Goal: Information Seeking & Learning: Learn about a topic

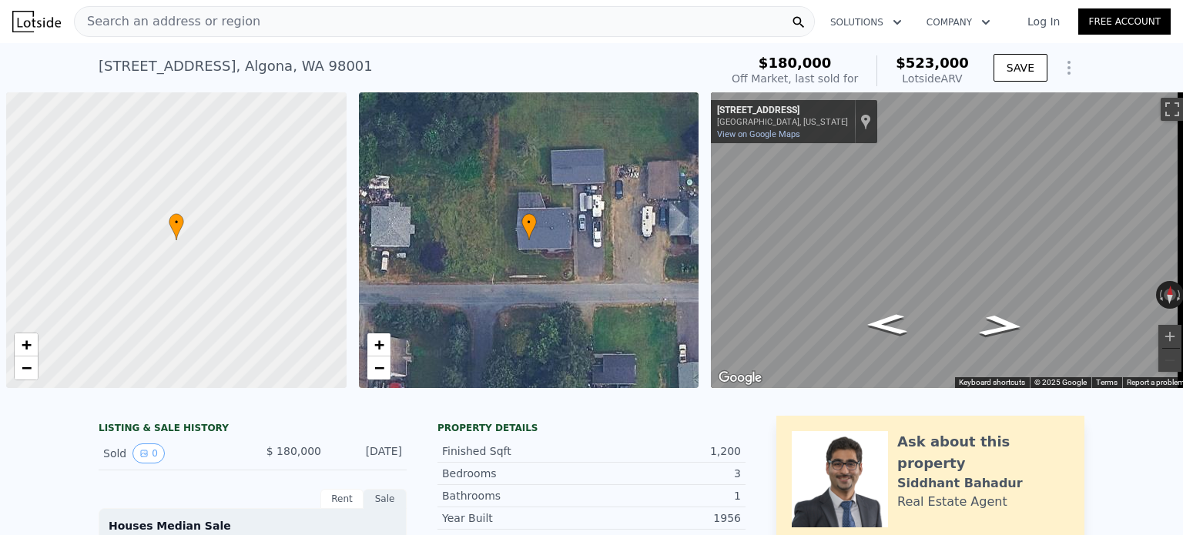
scroll to position [0, 6]
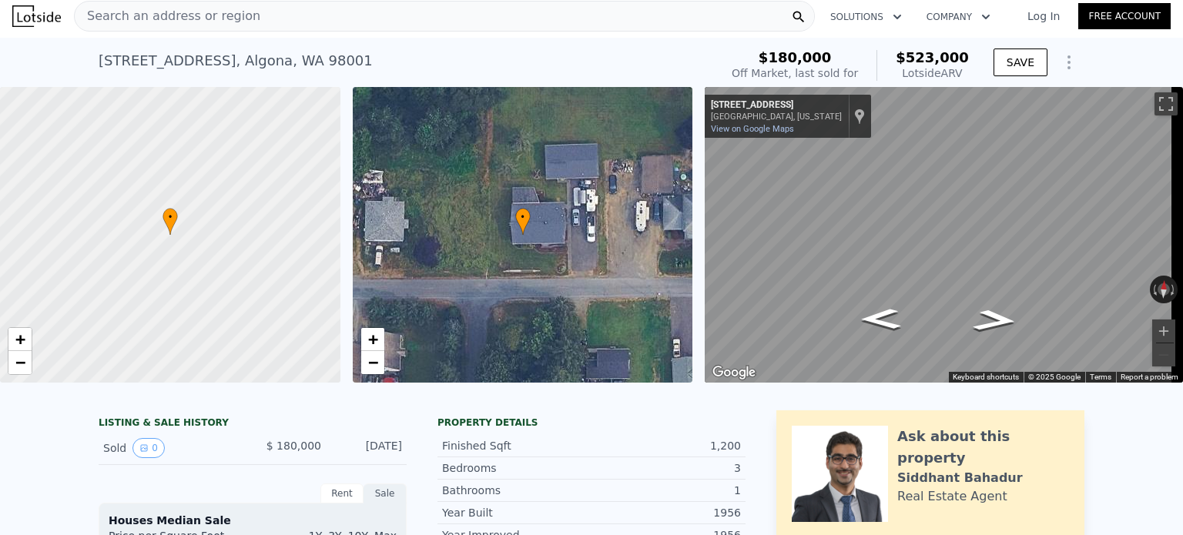
click at [212, 14] on span "Search an address or region" at bounding box center [168, 16] width 186 height 18
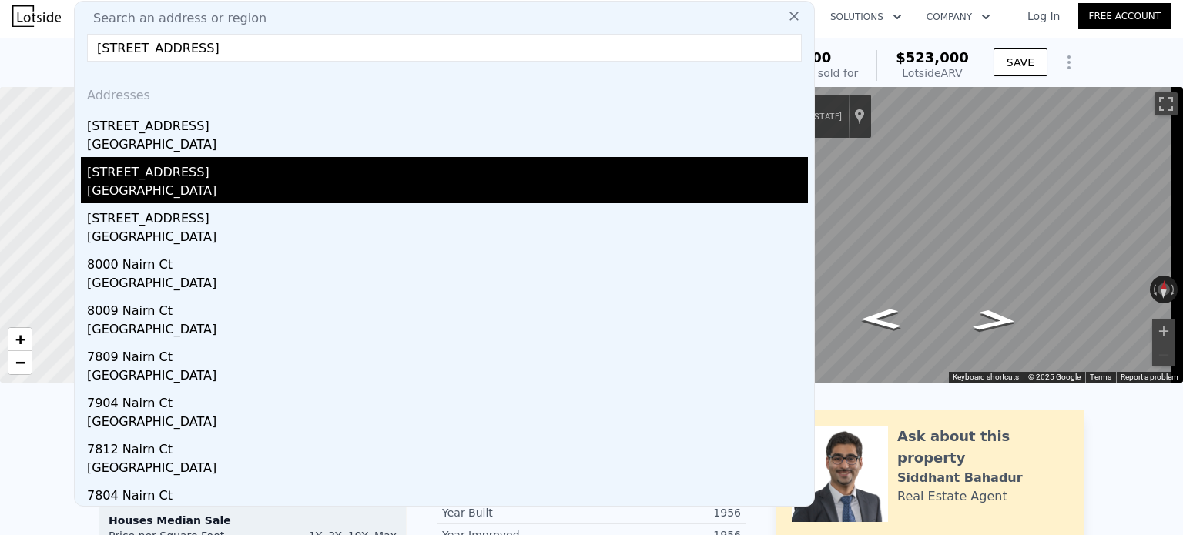
type input "2957 Nairn Ct, D"
click at [246, 177] on div "[STREET_ADDRESS]" at bounding box center [447, 169] width 721 height 25
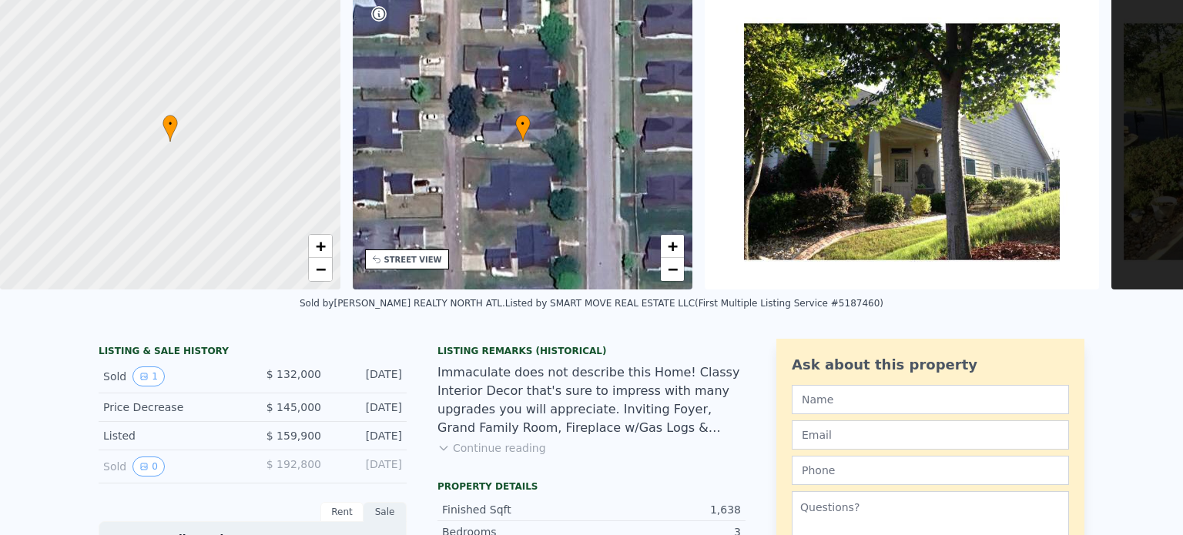
scroll to position [5, 0]
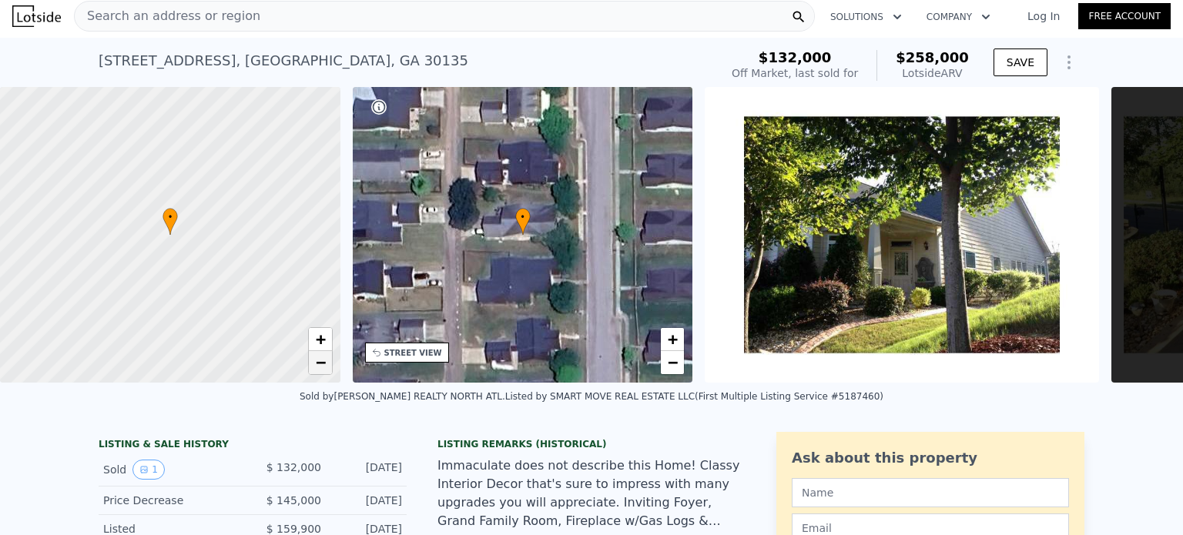
click at [323, 363] on span "−" at bounding box center [320, 362] width 10 height 19
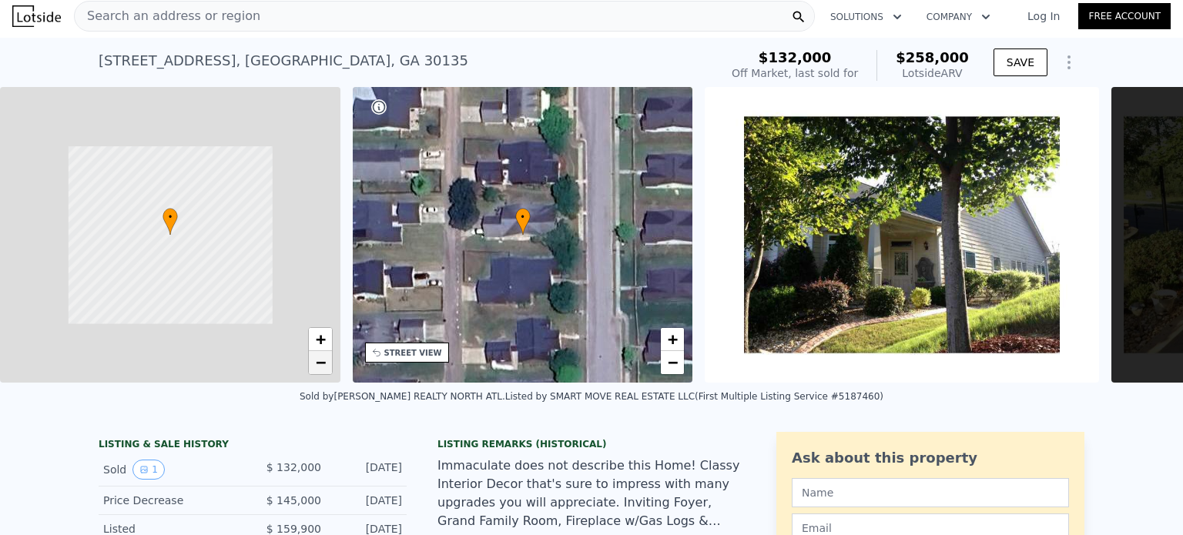
click at [323, 363] on span "−" at bounding box center [320, 362] width 10 height 19
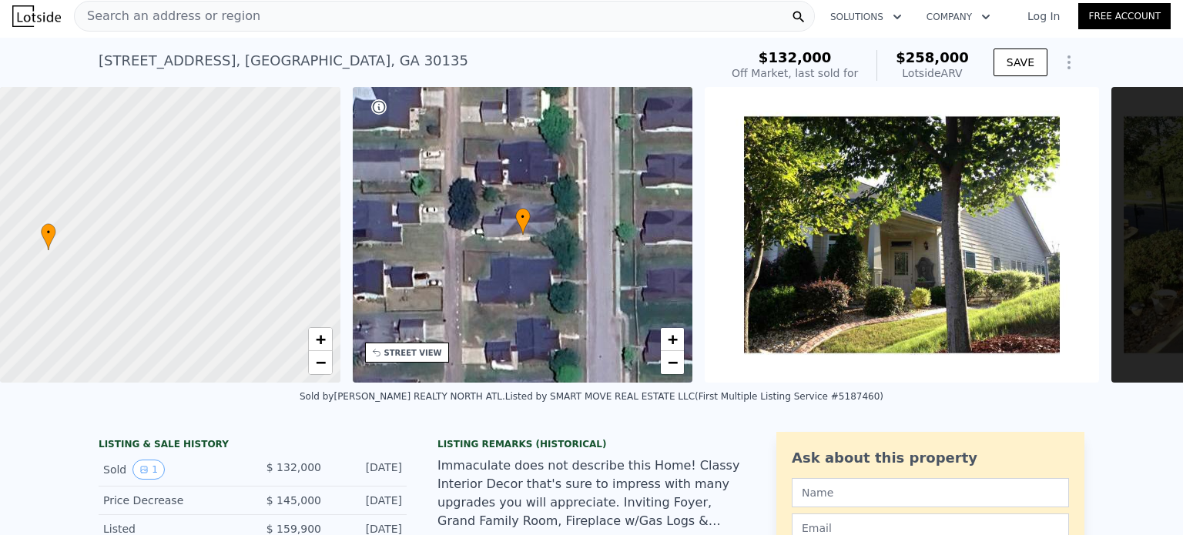
drag, startPoint x: 291, startPoint y: 258, endPoint x: 169, endPoint y: 273, distance: 122.6
click at [169, 273] on div at bounding box center [170, 235] width 408 height 355
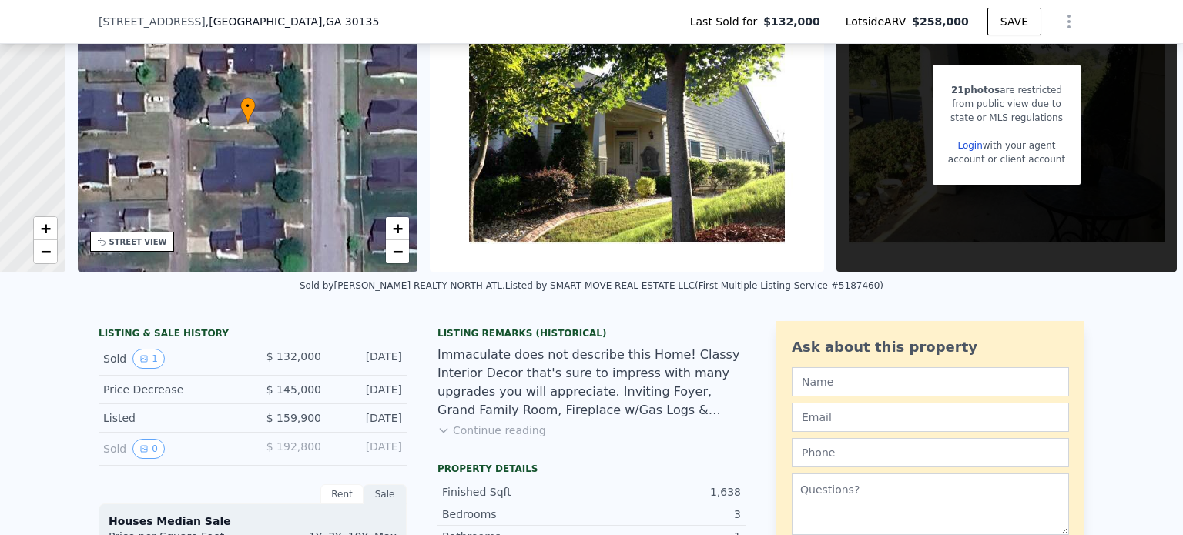
scroll to position [231, 0]
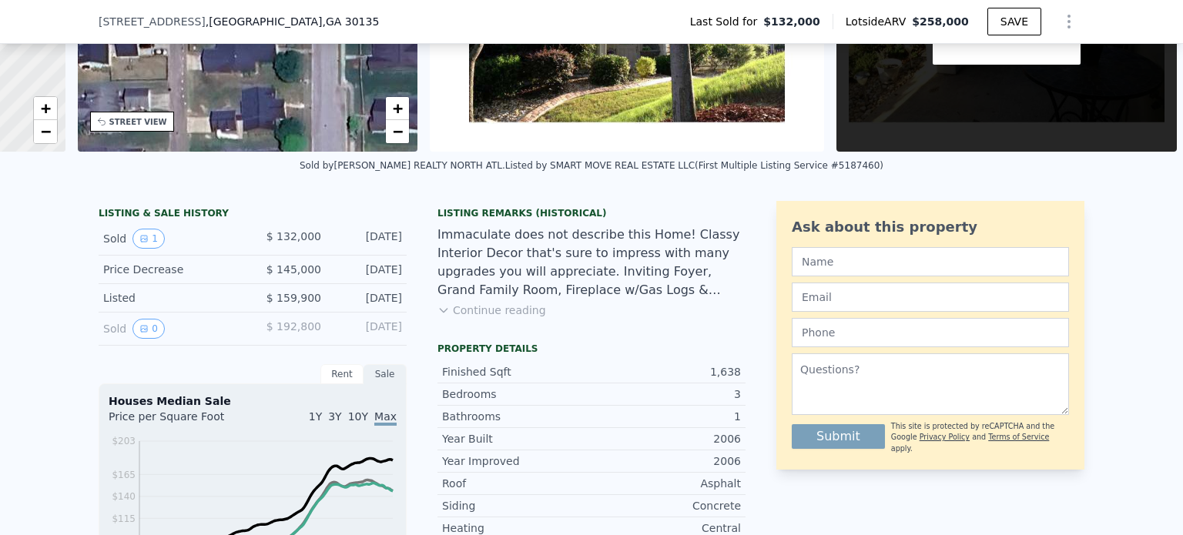
click at [521, 318] on button "Continue reading" at bounding box center [491, 310] width 109 height 15
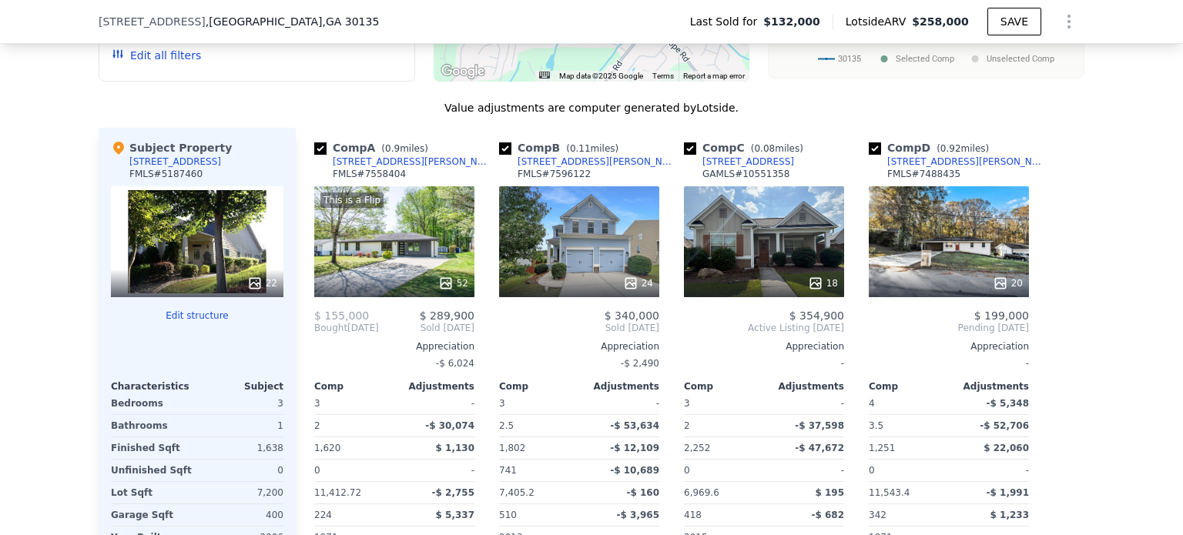
scroll to position [1617, 0]
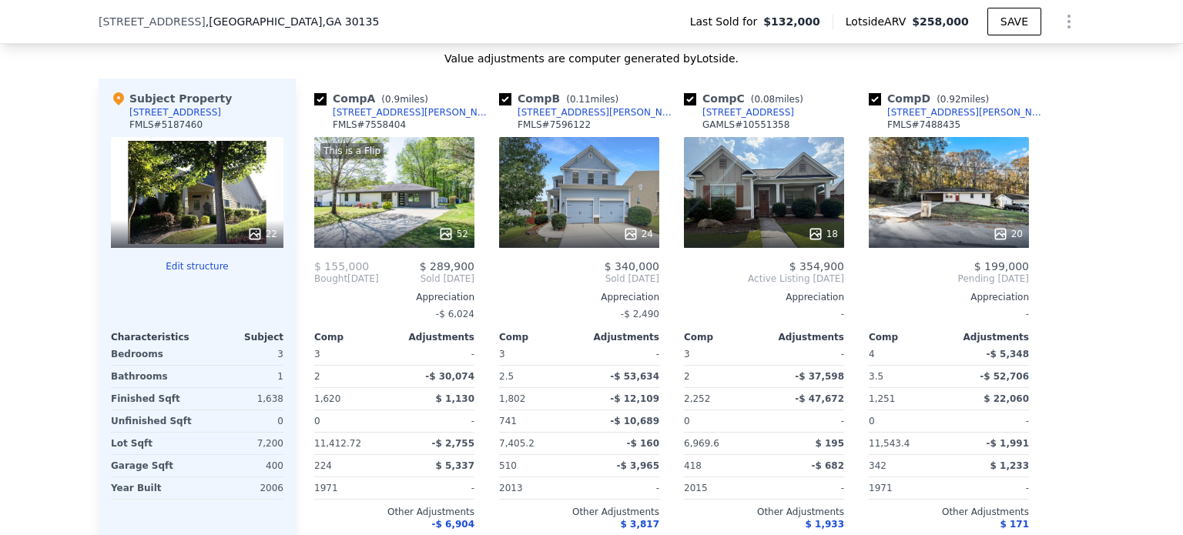
click at [435, 240] on div at bounding box center [394, 234] width 160 height 28
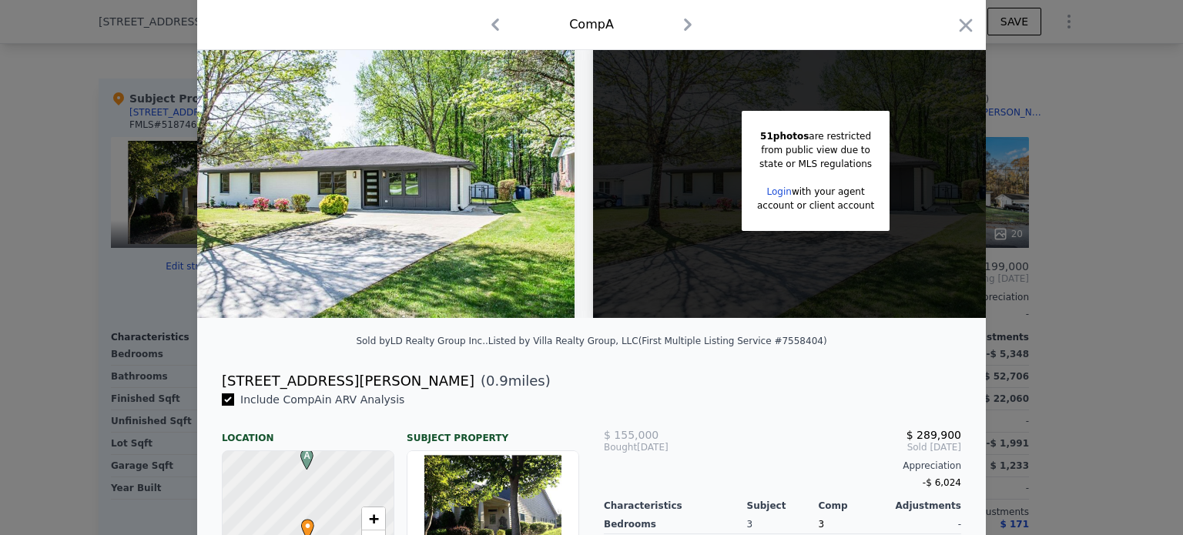
scroll to position [0, 125]
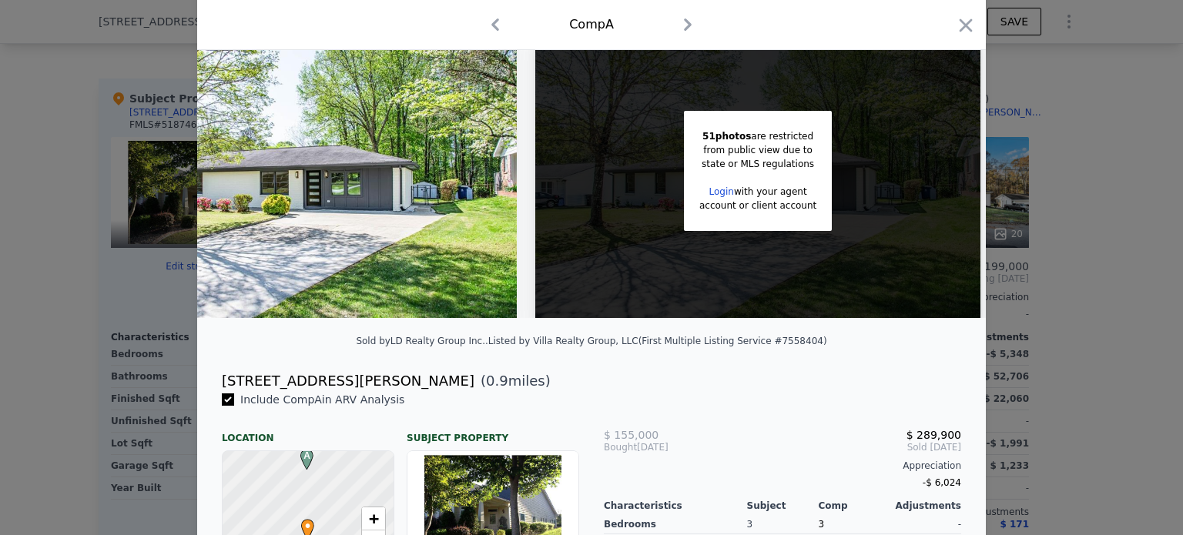
click at [721, 188] on link "Login" at bounding box center [721, 191] width 25 height 11
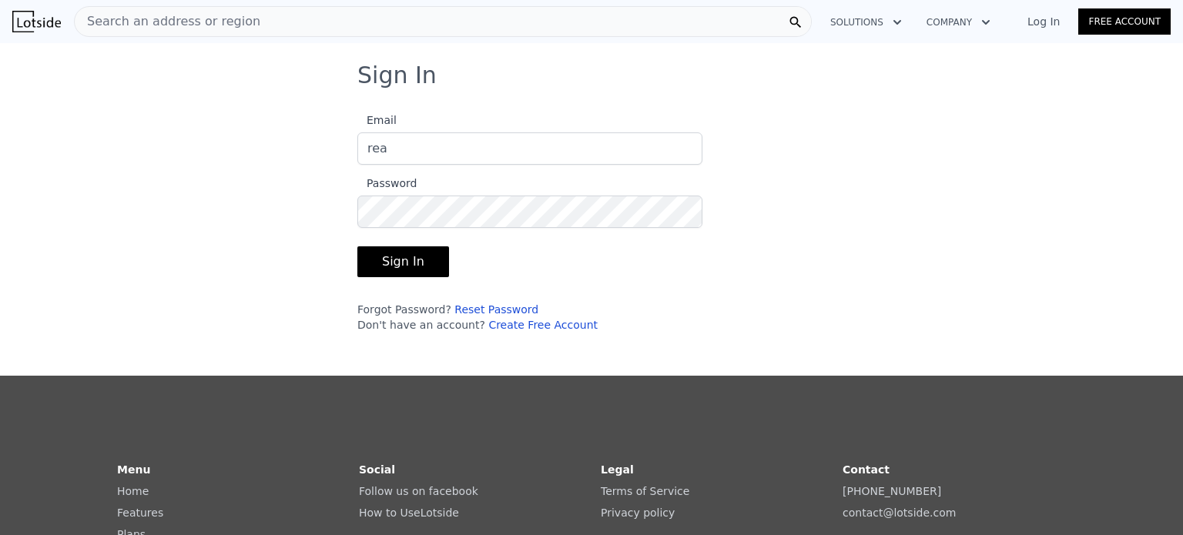
type input "realrodriguezestates@gmail.com"
click at [477, 227] on form "Email realrodriguezestates@gmail.com Password Sign In Forgot Password? Reset Pa…" at bounding box center [529, 217] width 345 height 231
click at [467, 280] on form "Email realrodriguezestates@gmail.com Password Sign In Forgot Password? Reset Pa…" at bounding box center [529, 217] width 345 height 231
click at [467, 267] on form "Email realrodriguezestates@gmail.com Password Sign In Forgot Password? Reset Pa…" at bounding box center [529, 217] width 345 height 231
click at [410, 261] on button "Sign In" at bounding box center [403, 261] width 92 height 31
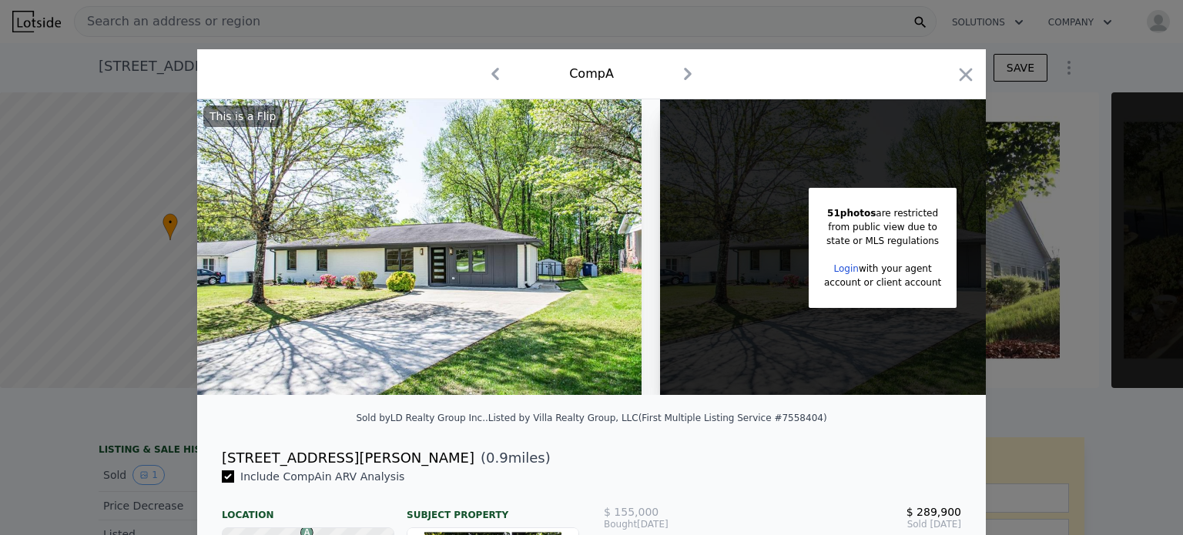
scroll to position [0, 125]
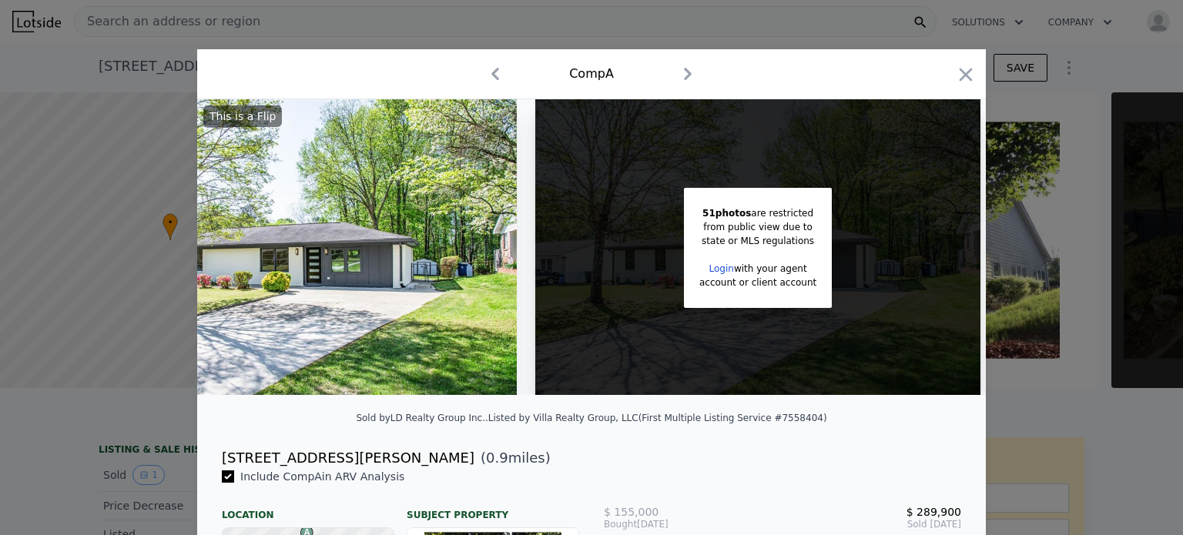
click at [955, 83] on icon "button" at bounding box center [966, 75] width 22 height 22
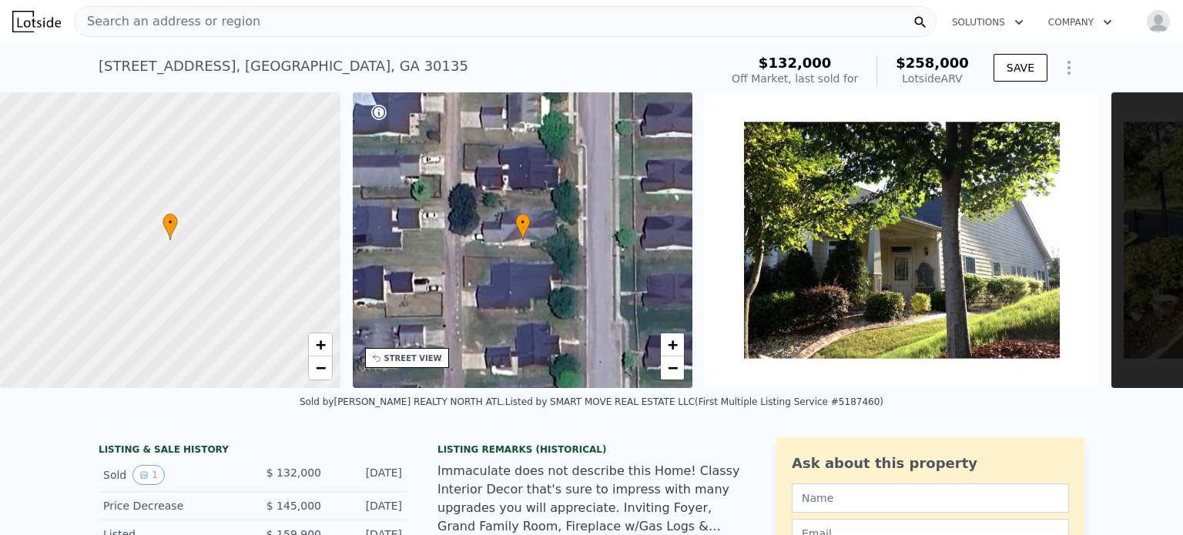
click at [264, 15] on div "Search an address or region" at bounding box center [505, 21] width 863 height 31
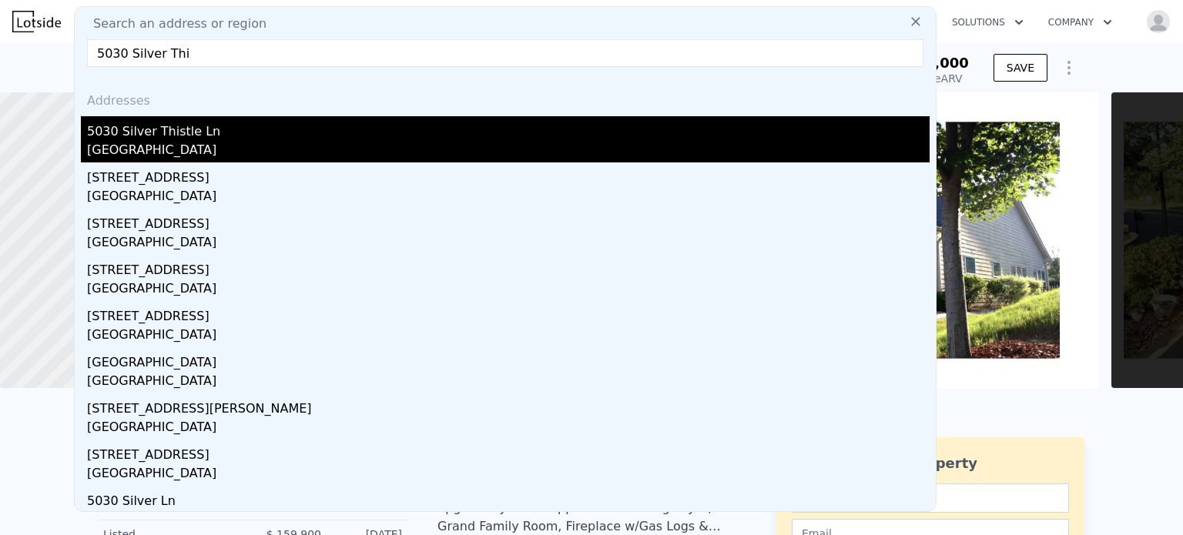
type input "5030 Silver Thi"
click at [236, 130] on div "5030 Silver Thistle Ln" at bounding box center [508, 128] width 842 height 25
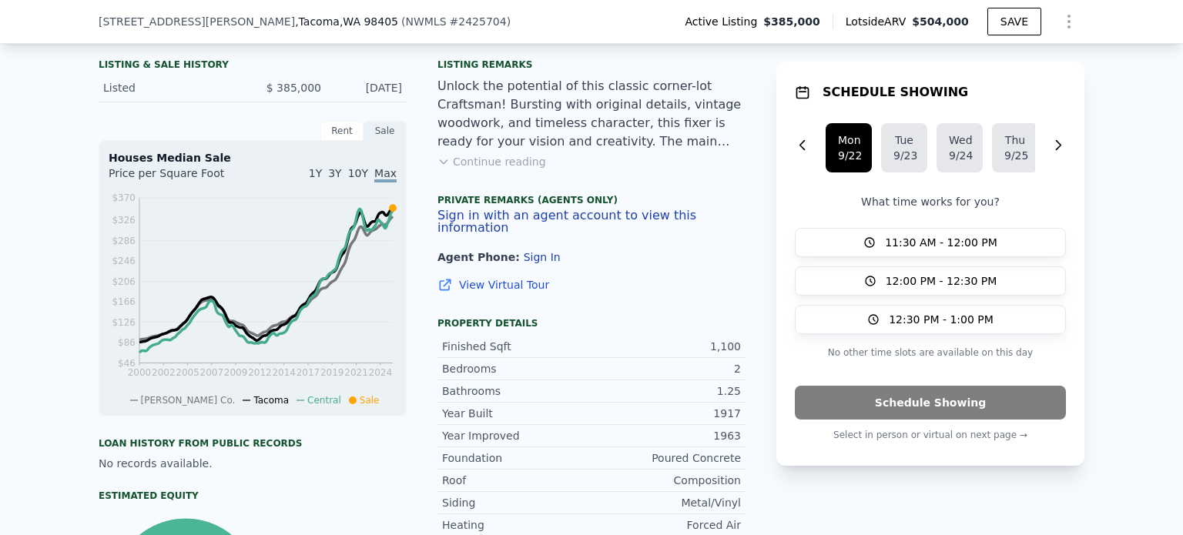
scroll to position [379, 0]
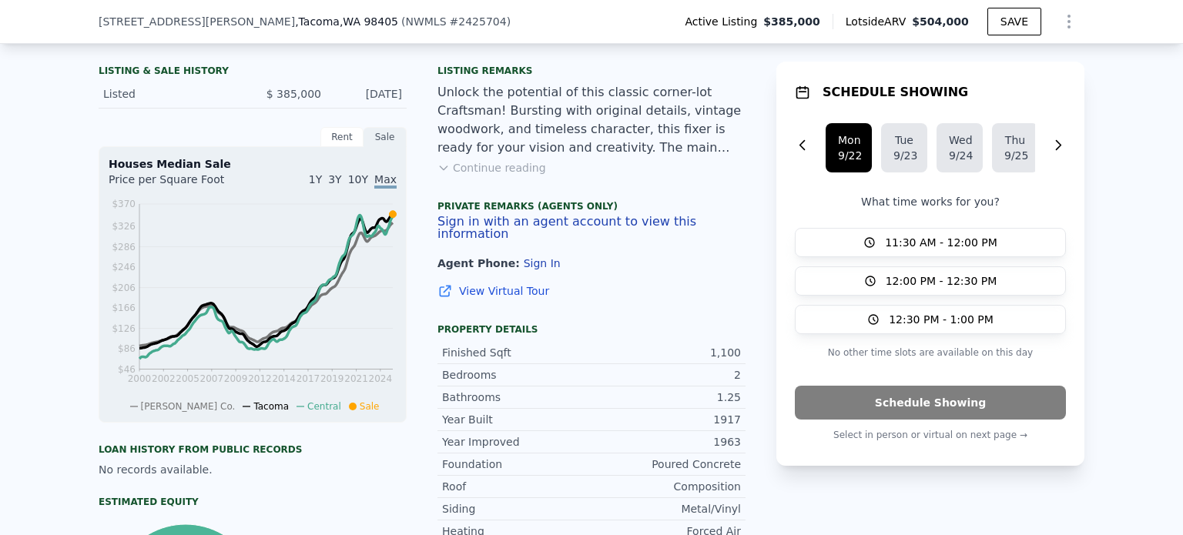
click at [488, 176] on button "Continue reading" at bounding box center [491, 167] width 109 height 15
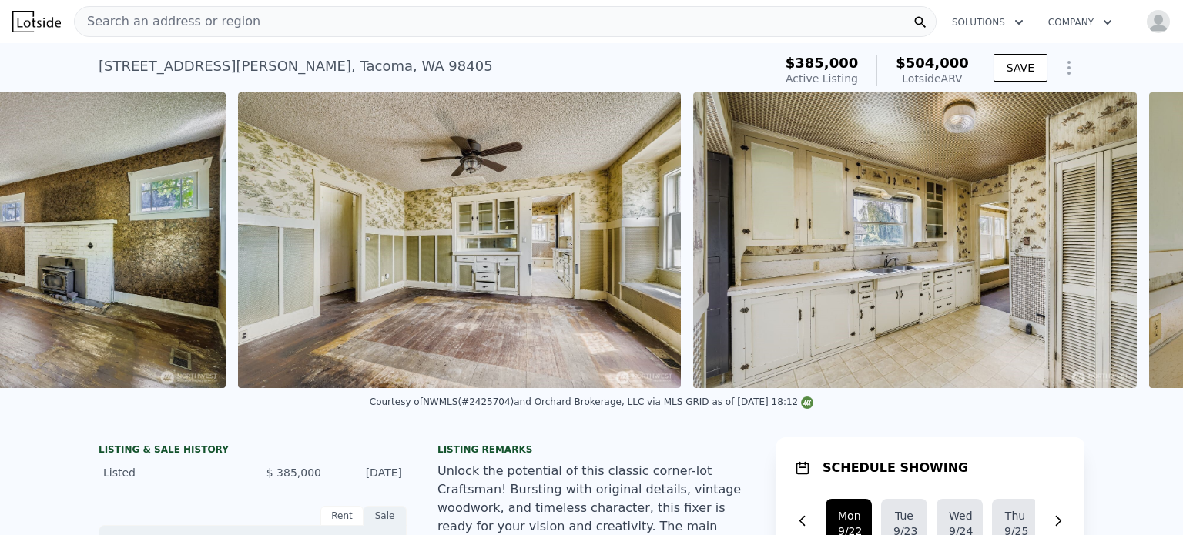
scroll to position [0, 3895]
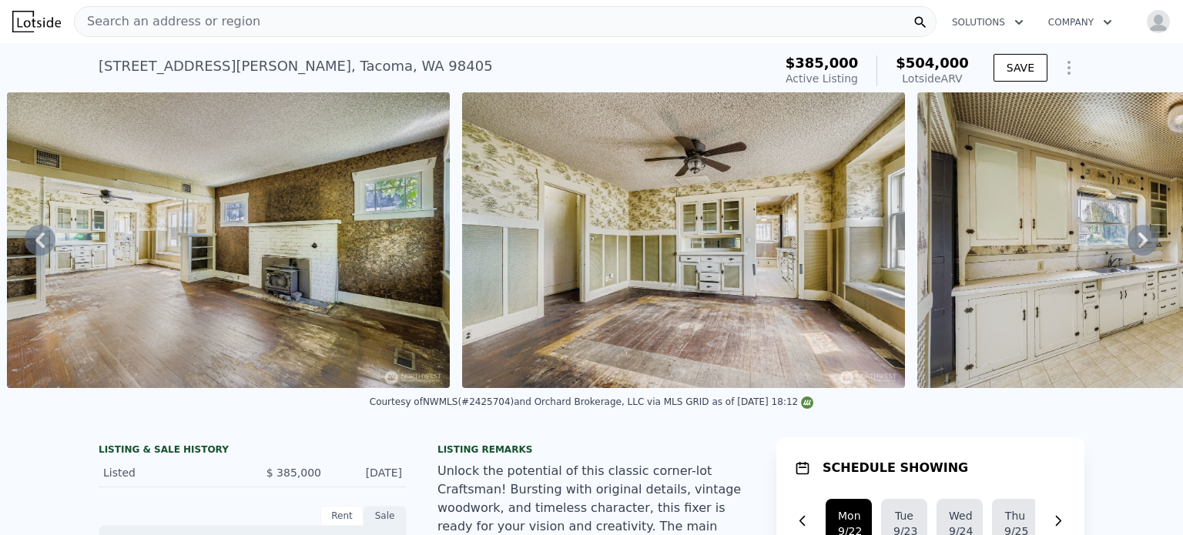
click at [176, 18] on span "Search an address or region" at bounding box center [168, 21] width 186 height 18
click at [39, 57] on div "[STREET_ADDRESS][PERSON_NAME] Active at $385k (~ARV $504k ) $385,000 Active Lis…" at bounding box center [591, 67] width 1183 height 49
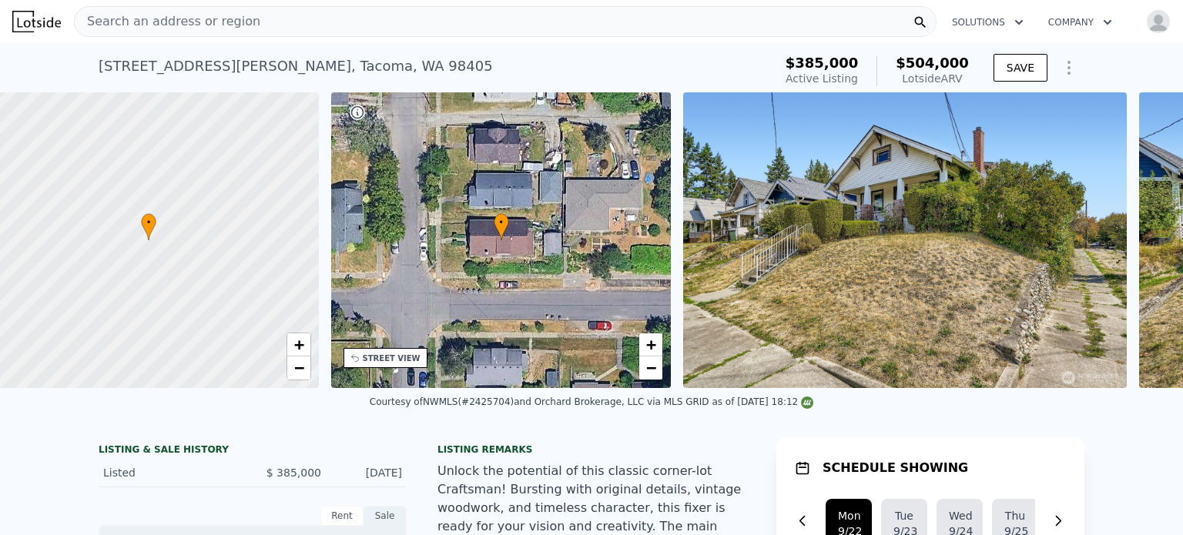
scroll to position [0, 6]
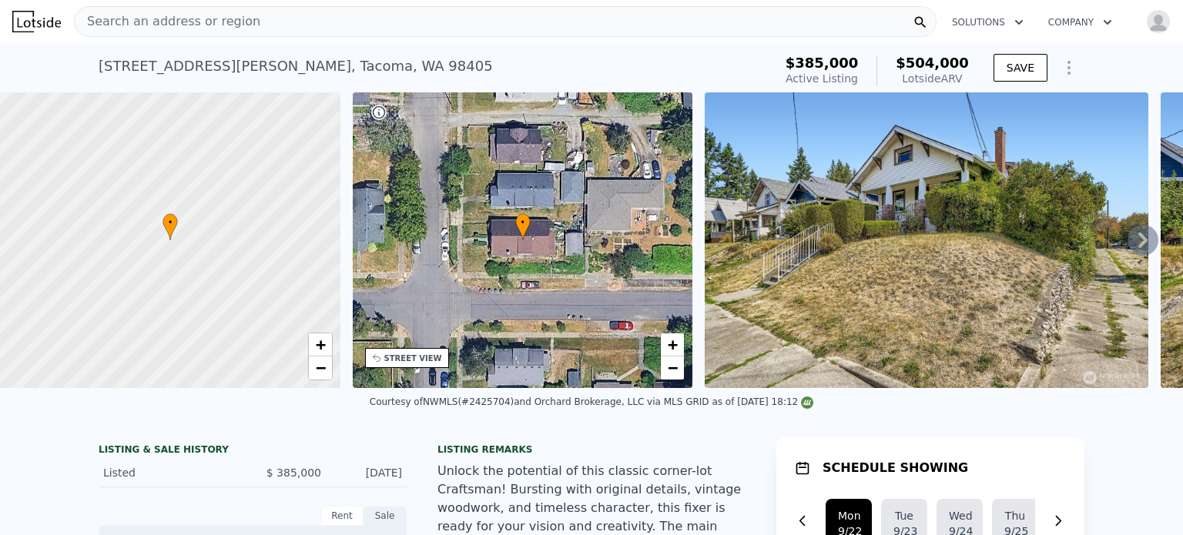
click at [1141, 256] on icon at bounding box center [1142, 240] width 31 height 31
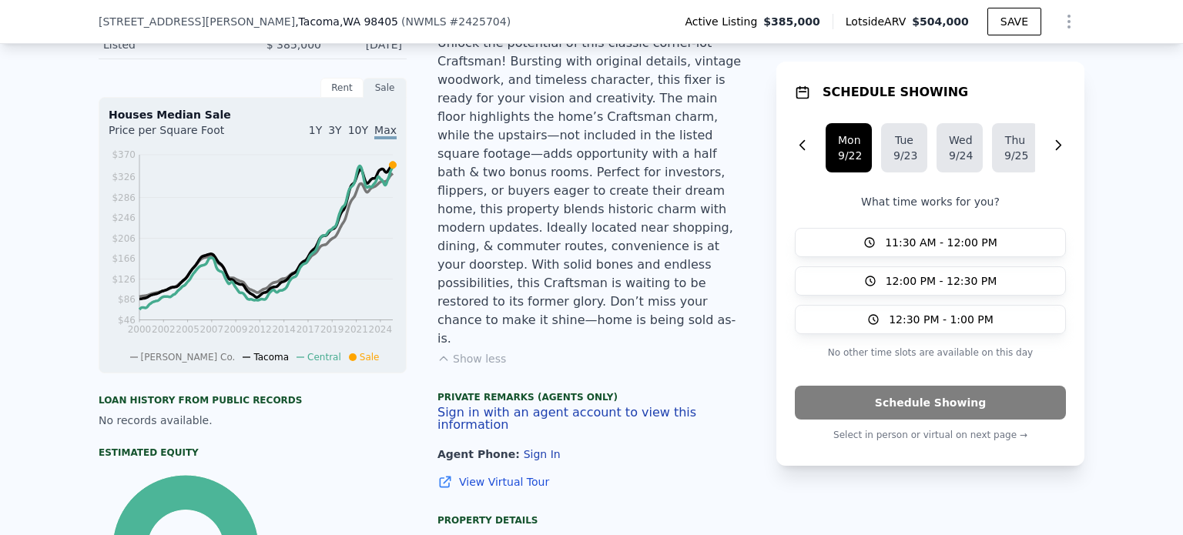
scroll to position [308, 0]
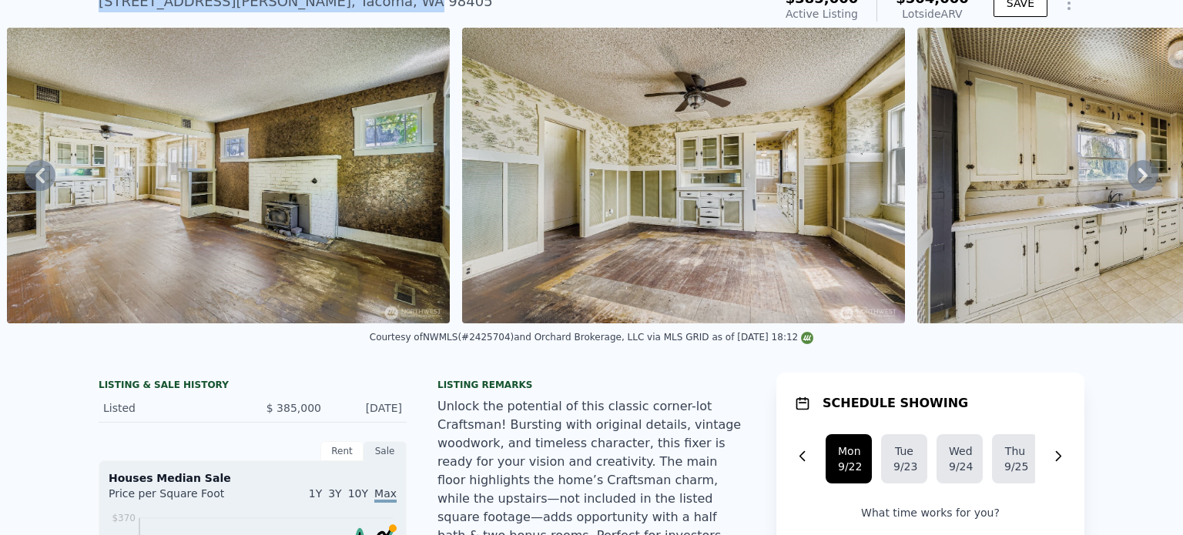
drag, startPoint x: 94, startPoint y: 21, endPoint x: 268, endPoint y: 4, distance: 174.9
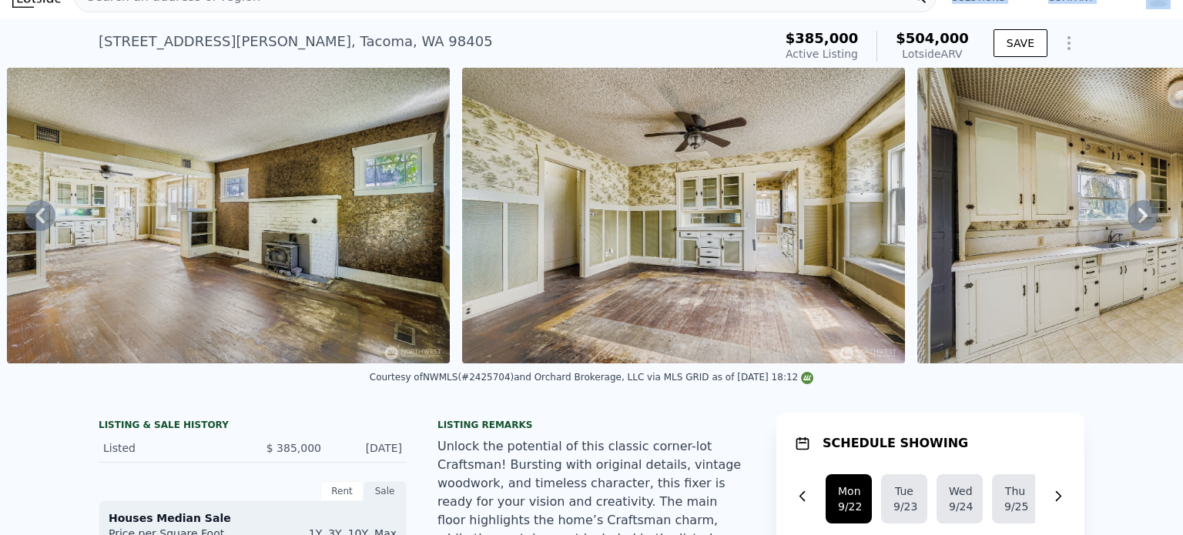
scroll to position [0, 0]
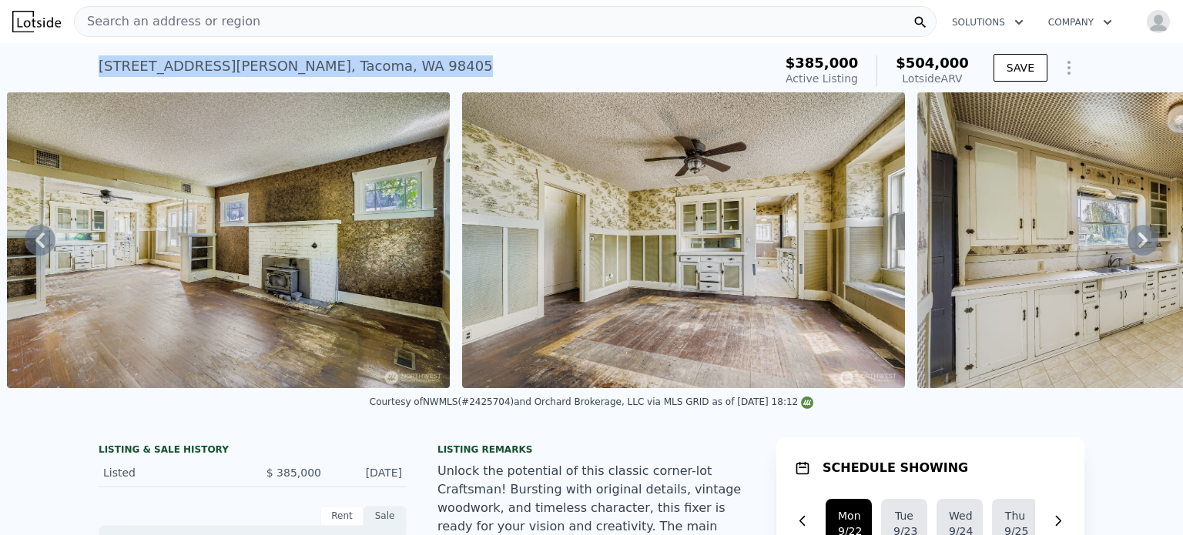
drag, startPoint x: 309, startPoint y: 62, endPoint x: 82, endPoint y: 81, distance: 227.9
click at [82, 81] on div "[STREET_ADDRESS][PERSON_NAME] Active at $385k (~ARV $504k ) $385,000 Active Lis…" at bounding box center [591, 67] width 1183 height 49
copy div "[STREET_ADDRESS][PERSON_NAME]"
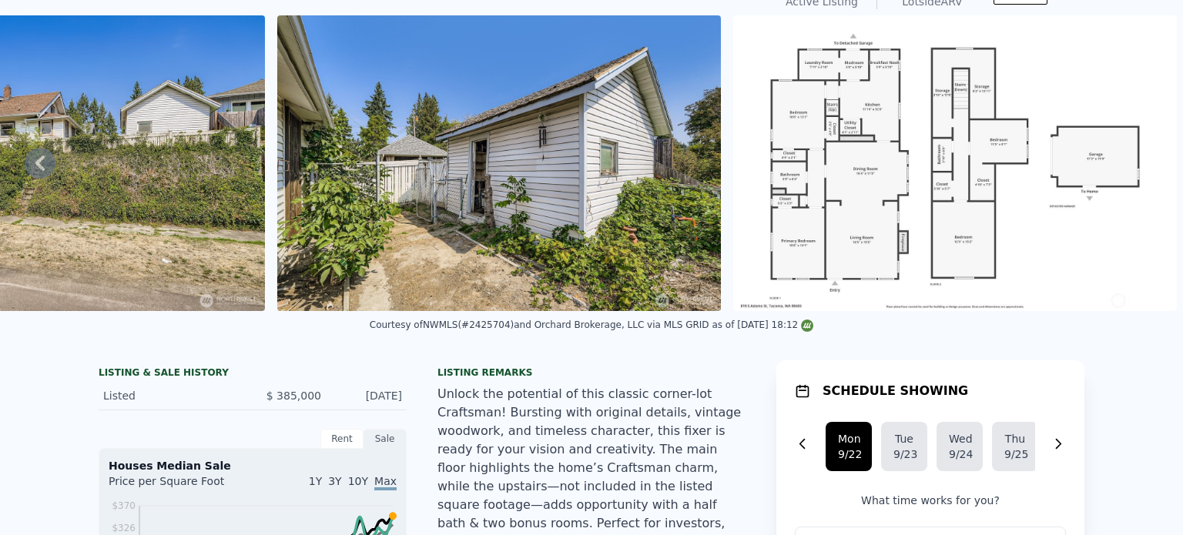
scroll to position [5, 0]
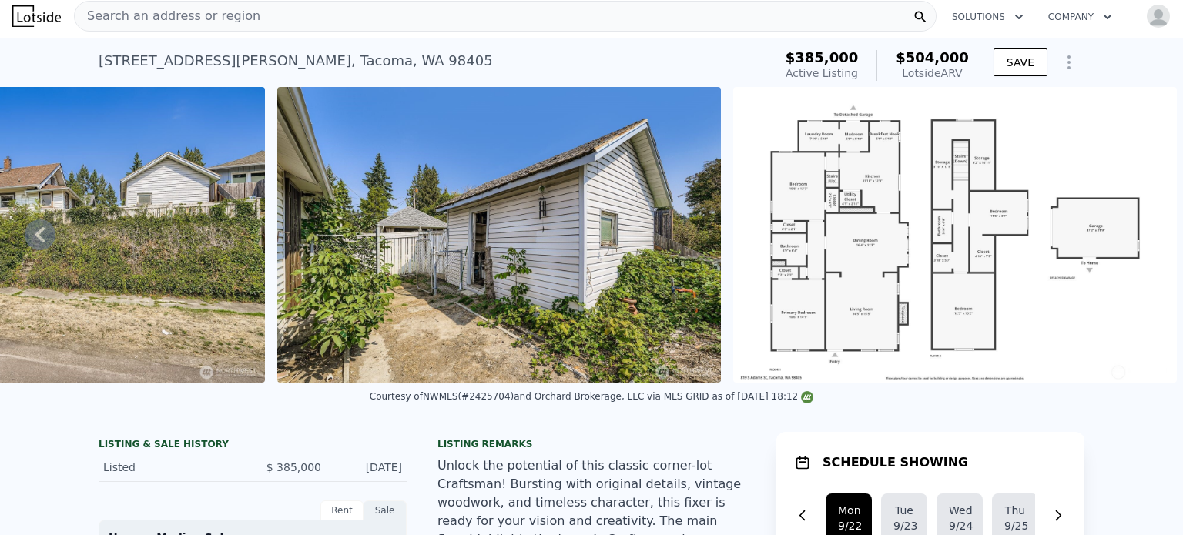
click at [166, 17] on span "Search an address or region" at bounding box center [168, 16] width 186 height 18
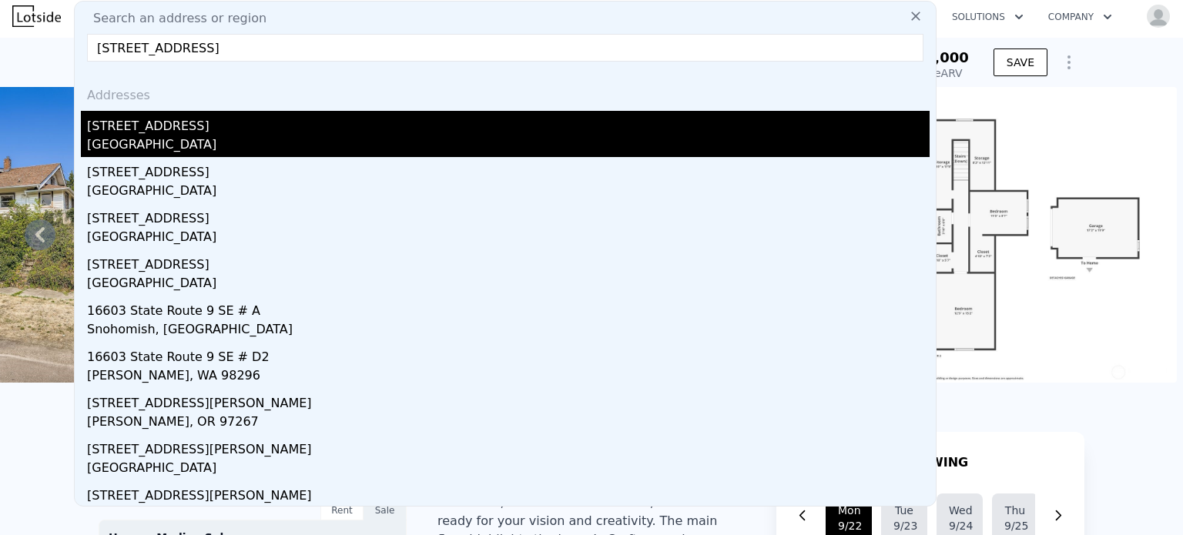
type input "[STREET_ADDRESS]"
click at [203, 138] on div "[GEOGRAPHIC_DATA]" at bounding box center [508, 147] width 842 height 22
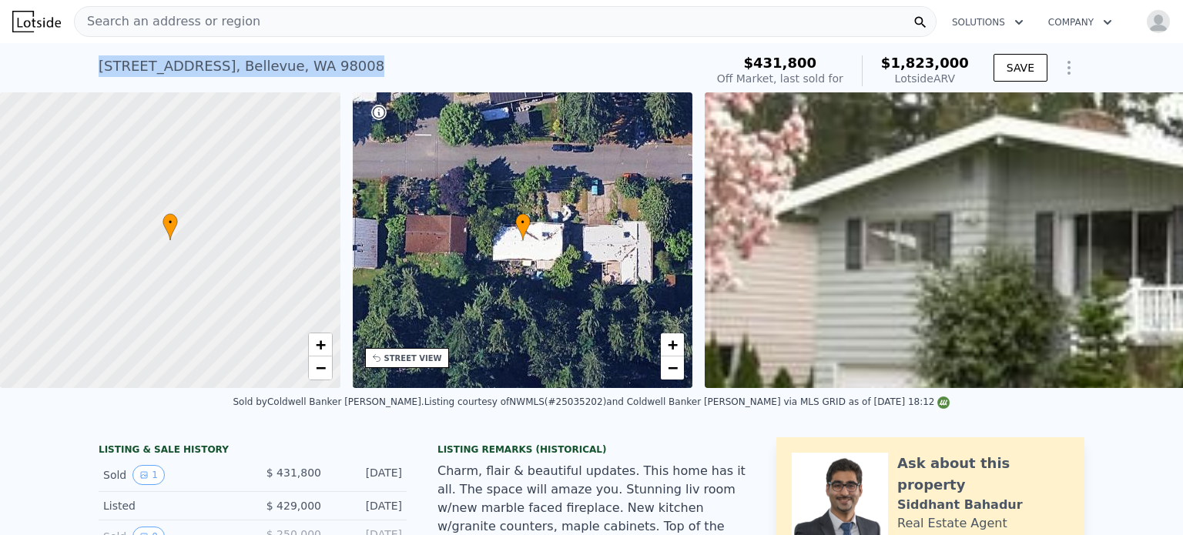
drag, startPoint x: 327, startPoint y: 67, endPoint x: 0, endPoint y: 82, distance: 326.9
click at [0, 82] on div "[STREET_ADDRESS] Sold [DATE] for $431,800 (~ARV $1.823m ) $431,800 Off Market, …" at bounding box center [591, 67] width 1183 height 49
copy div "[STREET_ADDRESS]"
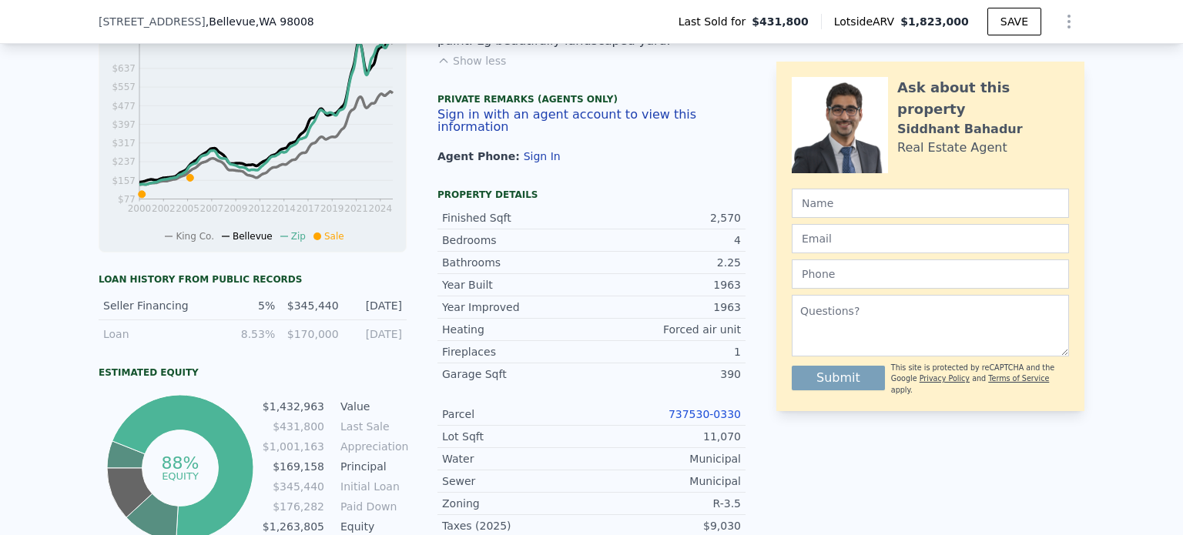
scroll to position [687, 0]
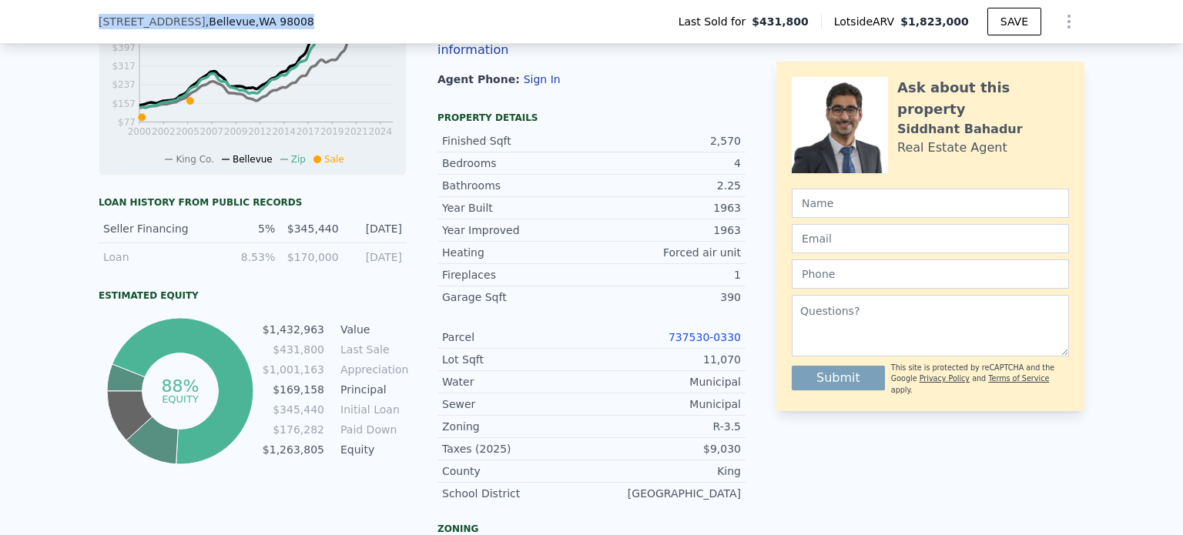
drag, startPoint x: 276, startPoint y: 22, endPoint x: 91, endPoint y: 22, distance: 185.6
click at [91, 22] on div "[STREET_ADDRESS] Last Sold for $431,800 Lotside ARV $1,823,000 SAVE" at bounding box center [591, 22] width 1183 height 44
copy div "[STREET_ADDRESS]"
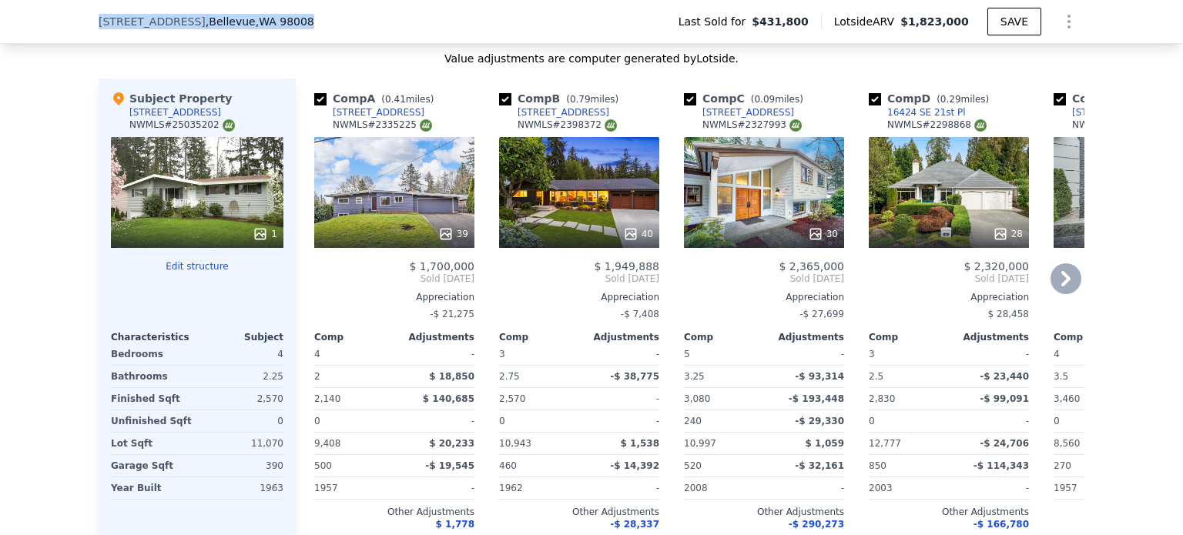
scroll to position [1842, 0]
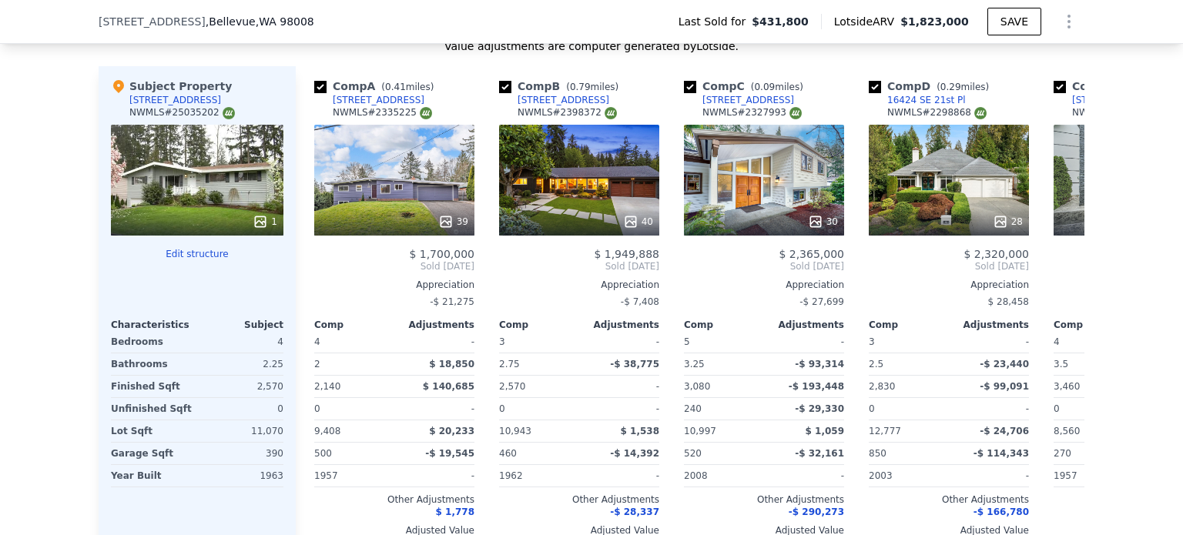
click at [209, 208] on div at bounding box center [197, 222] width 173 height 28
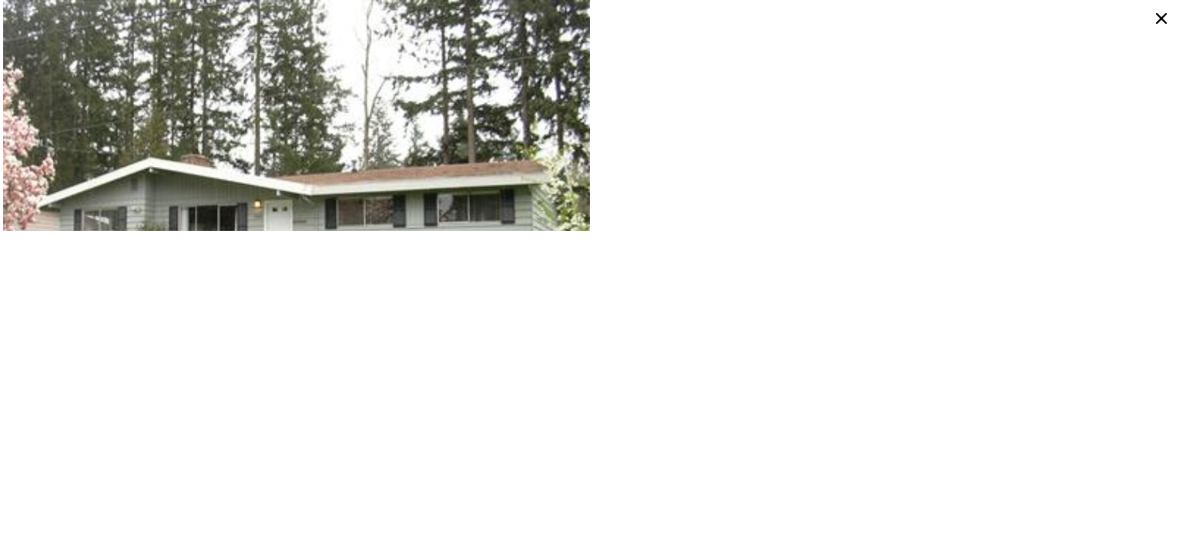
click at [1162, 18] on icon at bounding box center [1161, 18] width 11 height 11
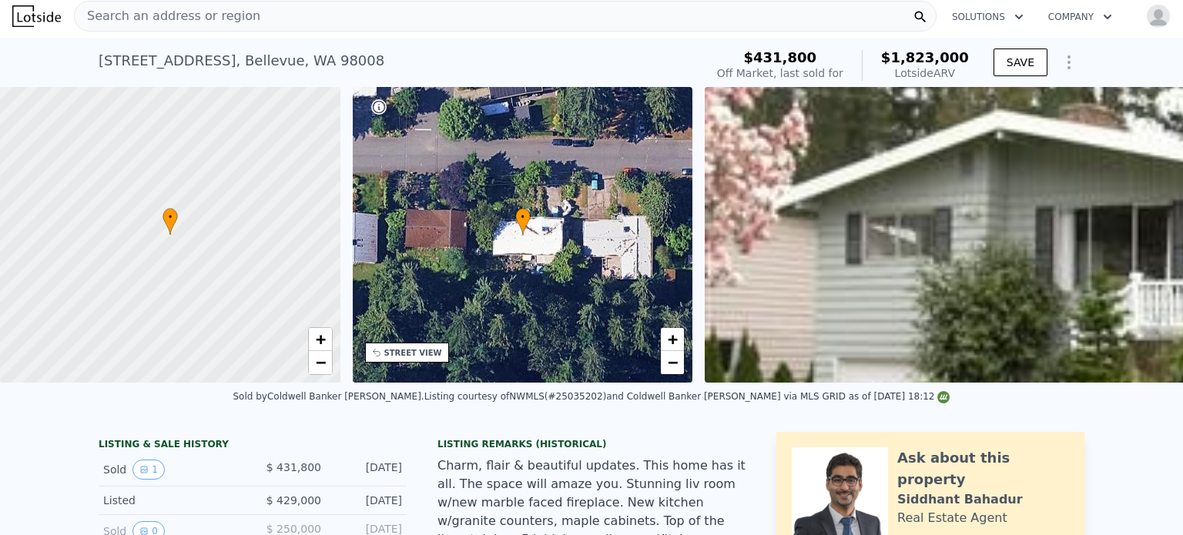
scroll to position [0, 0]
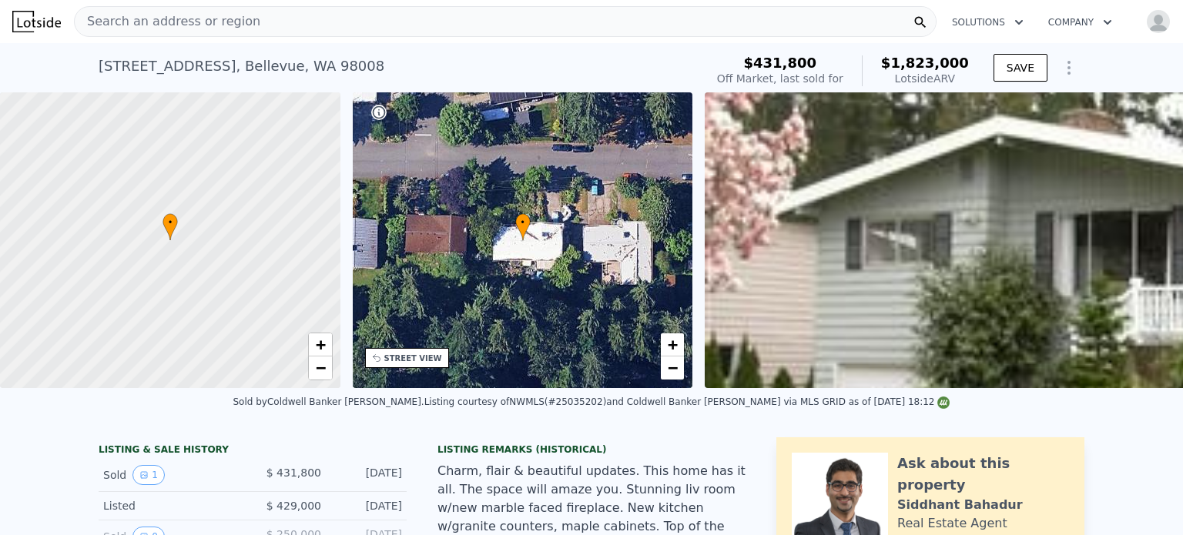
click at [229, 20] on span "Search an address or region" at bounding box center [168, 21] width 186 height 18
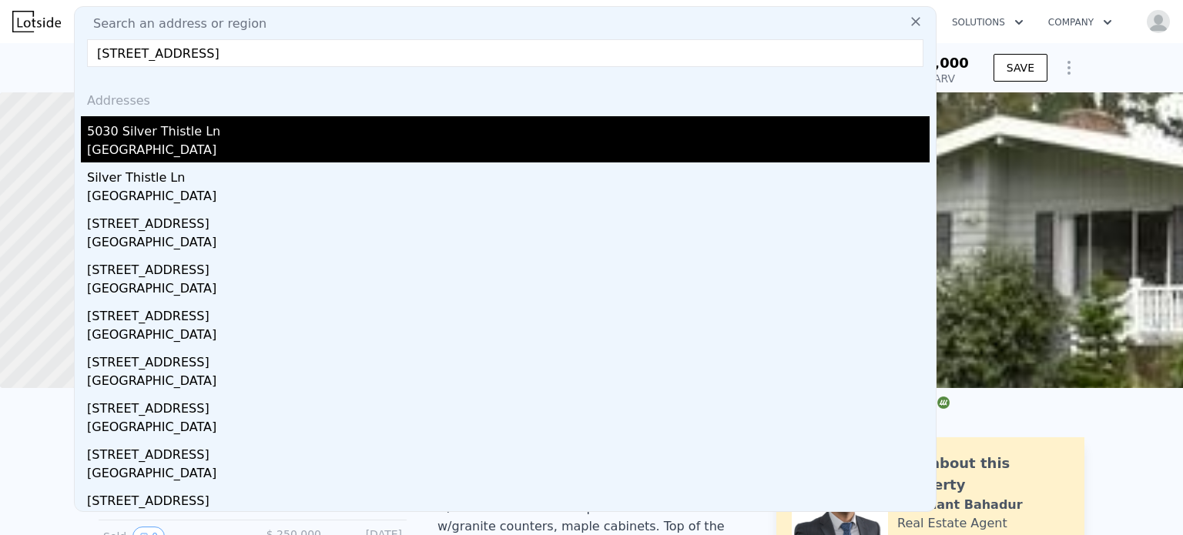
type input "[STREET_ADDRESS]"
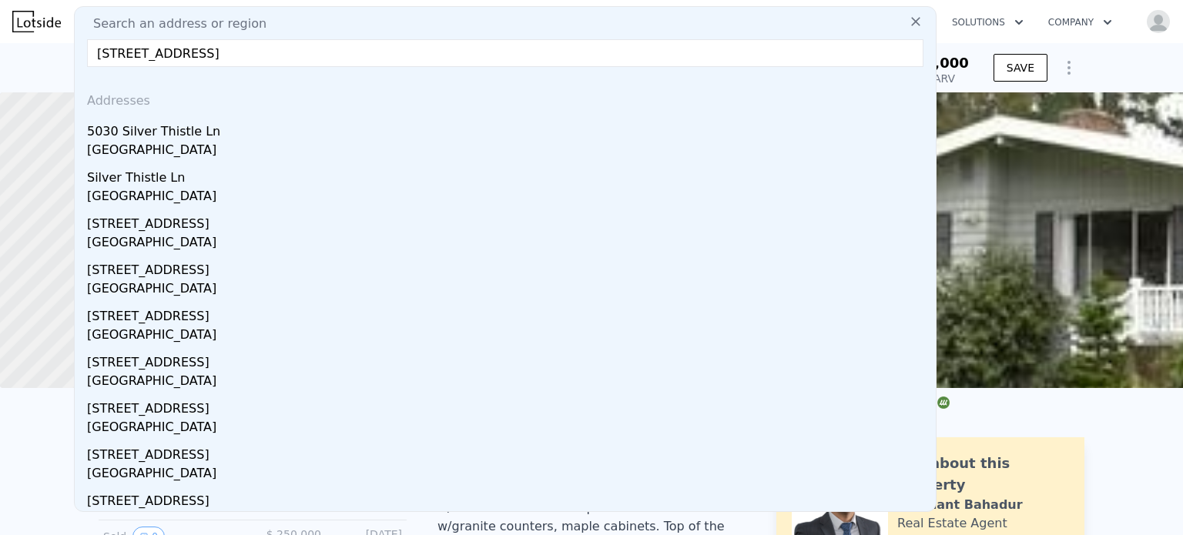
drag, startPoint x: 176, startPoint y: 136, endPoint x: 467, endPoint y: 272, distance: 321.8
click at [176, 136] on div "5030 Silver Thistle Ln" at bounding box center [508, 128] width 842 height 25
